Goal: Information Seeking & Learning: Learn about a topic

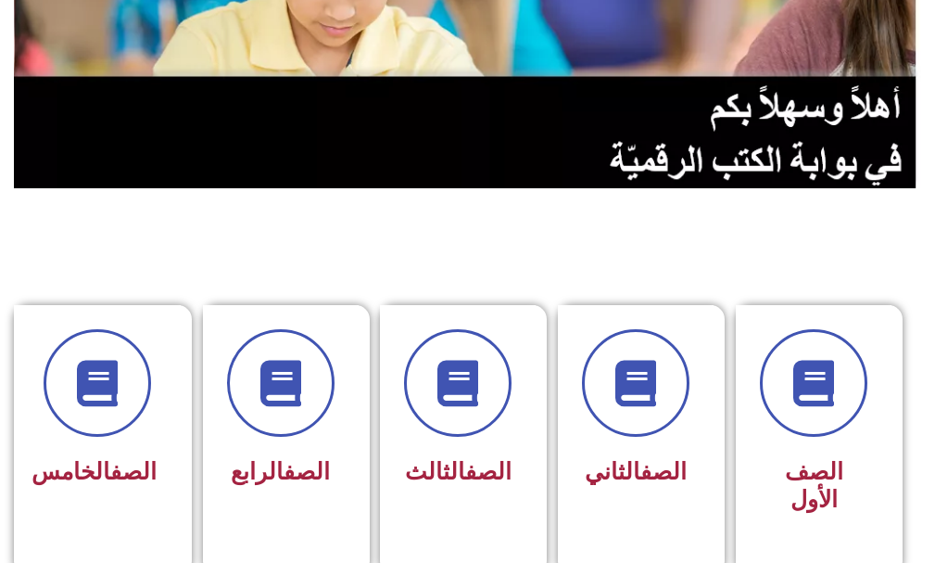
scroll to position [278, 0]
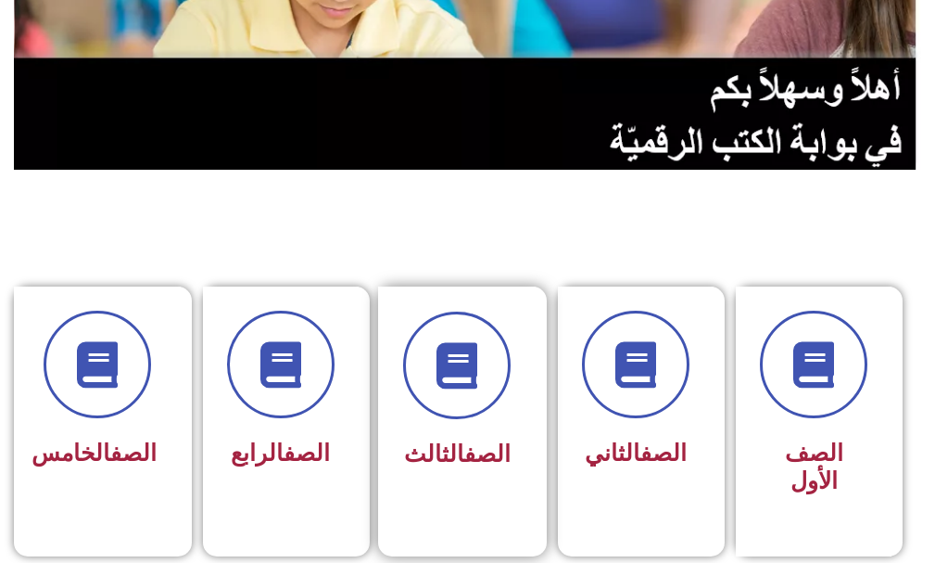
click at [403, 385] on div "الصف الثالث" at bounding box center [457, 408] width 158 height 244
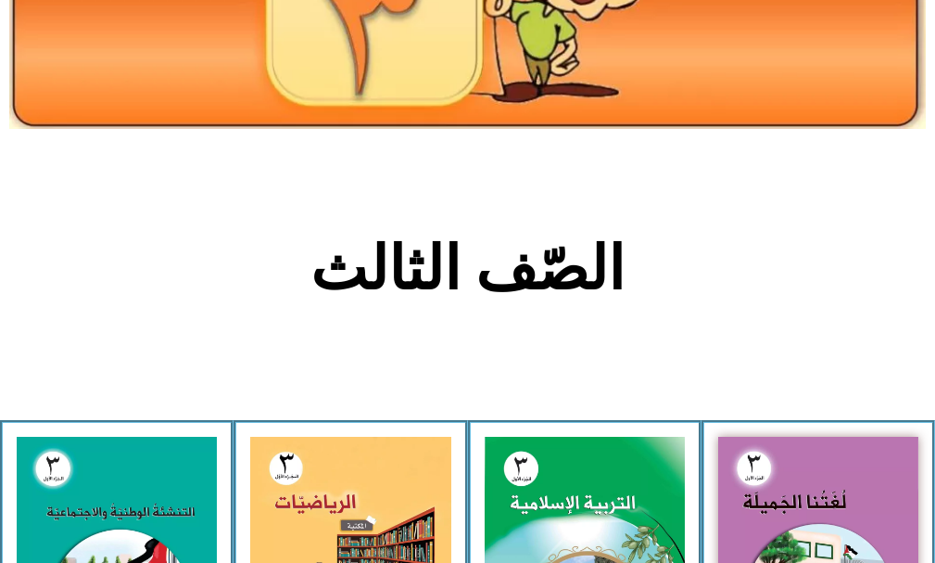
scroll to position [278, 0]
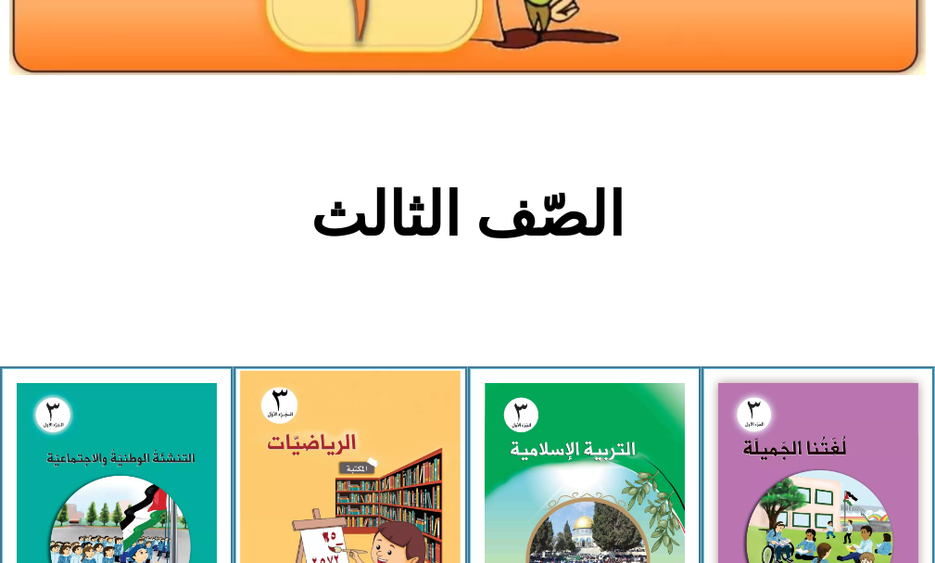
click at [386, 417] on img at bounding box center [350, 507] width 221 height 272
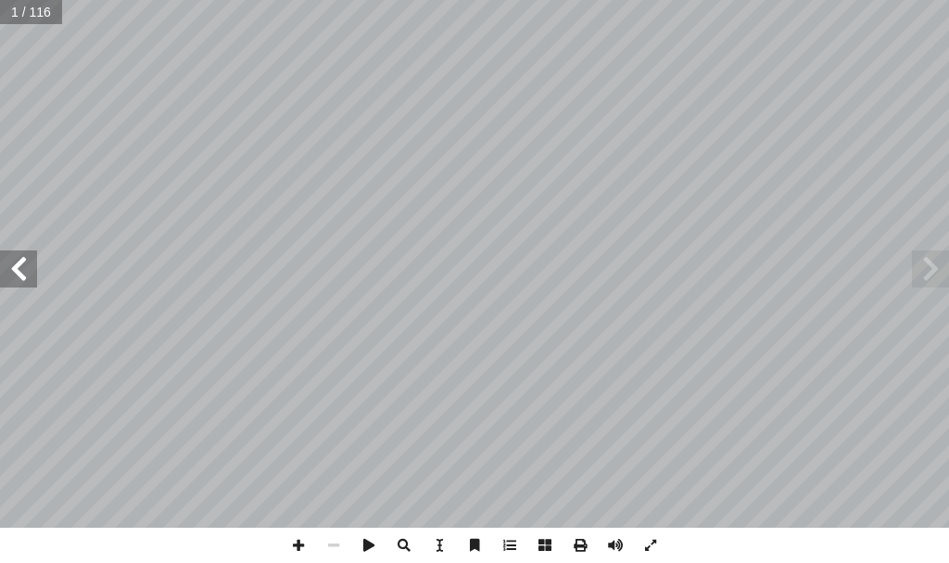
click at [28, 283] on span at bounding box center [18, 268] width 37 height 37
click at [656, 545] on span at bounding box center [650, 545] width 35 height 35
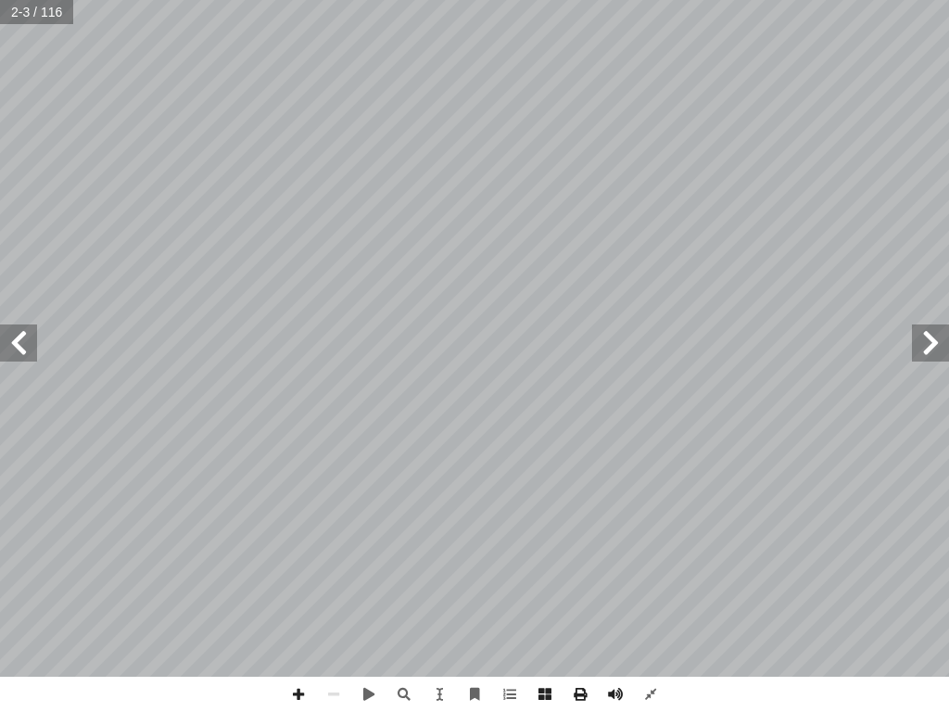
click at [21, 348] on span at bounding box center [18, 343] width 37 height 37
click at [19, 347] on span at bounding box center [18, 343] width 37 height 37
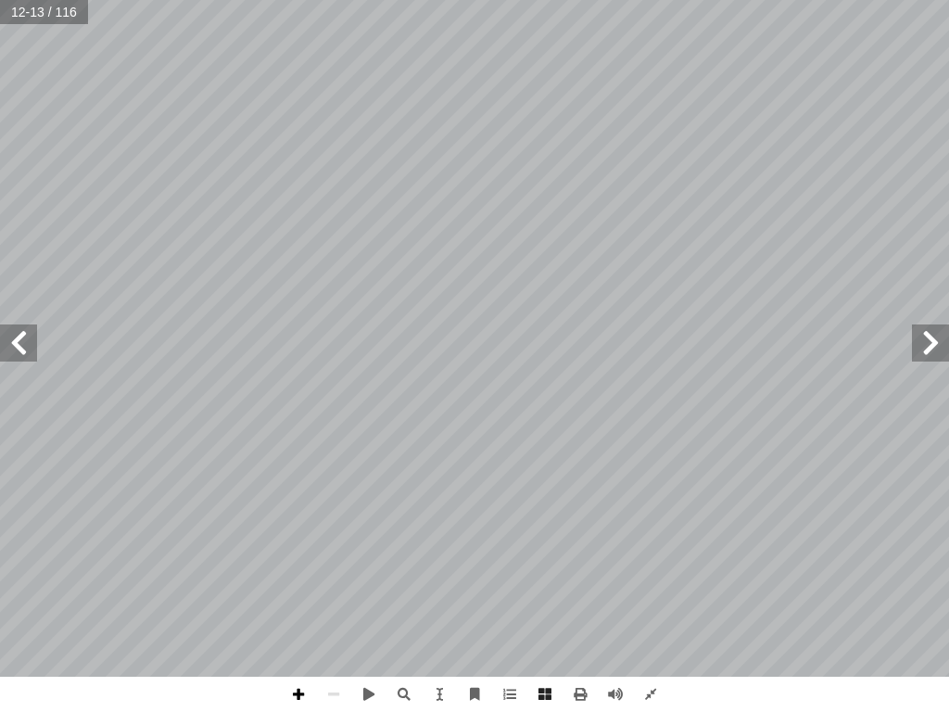
click at [299, 562] on span at bounding box center [298, 694] width 35 height 35
click at [28, 350] on span at bounding box center [18, 343] width 37 height 37
click at [724, 562] on div "١٠ ني � الث ُ س ْ ر ّ الد ١ ة َّ ي ِ ل ِ نز َ الم ُ ة َ القيم لكل فرد الحق في ا…" at bounding box center [474, 356] width 949 height 712
click at [19, 350] on span at bounding box center [18, 343] width 37 height 37
click at [25, 334] on span at bounding box center [18, 343] width 37 height 37
